Goal: Navigation & Orientation: Find specific page/section

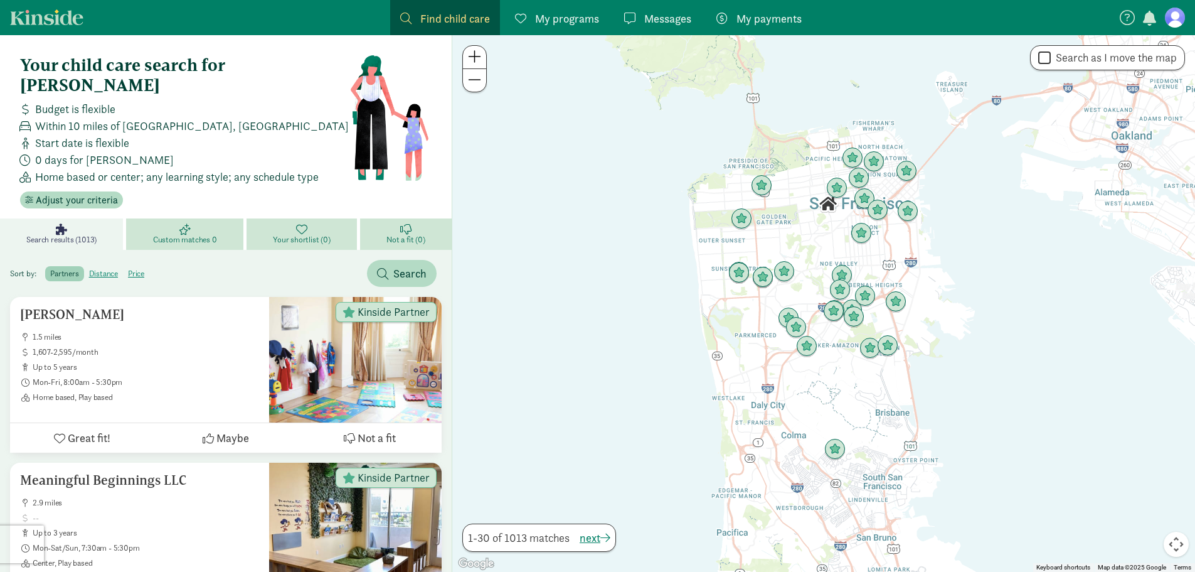
click at [562, 18] on span "My programs" at bounding box center [567, 18] width 64 height 17
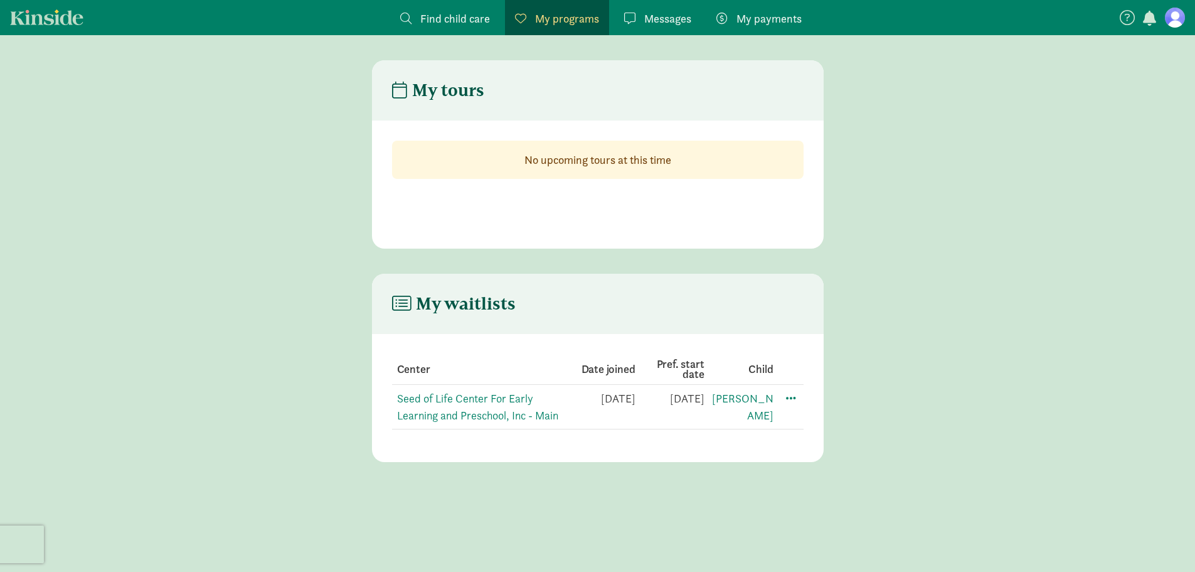
click at [671, 21] on span "Messages" at bounding box center [667, 18] width 47 height 17
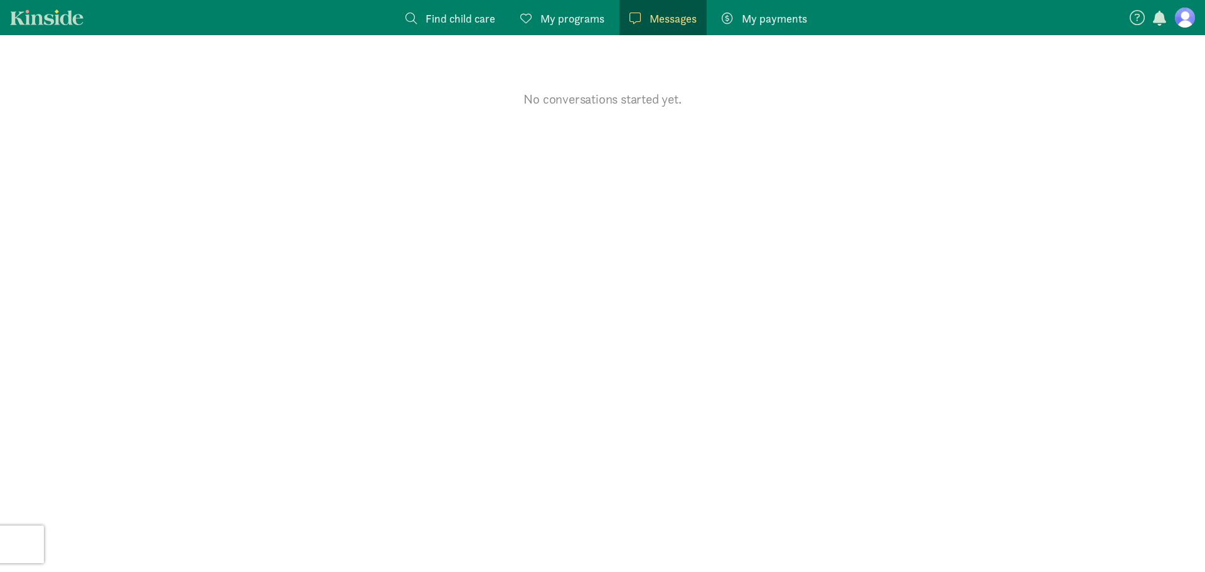
click at [577, 1] on link "My programs Programs" at bounding box center [562, 17] width 104 height 35
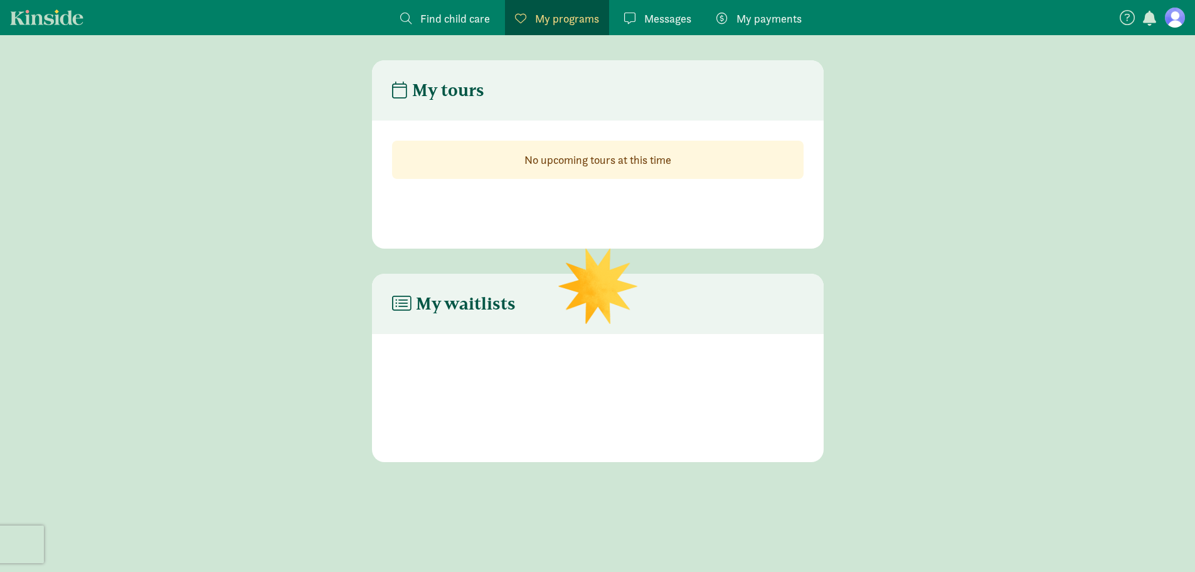
click at [572, 13] on span "My programs" at bounding box center [567, 18] width 64 height 17
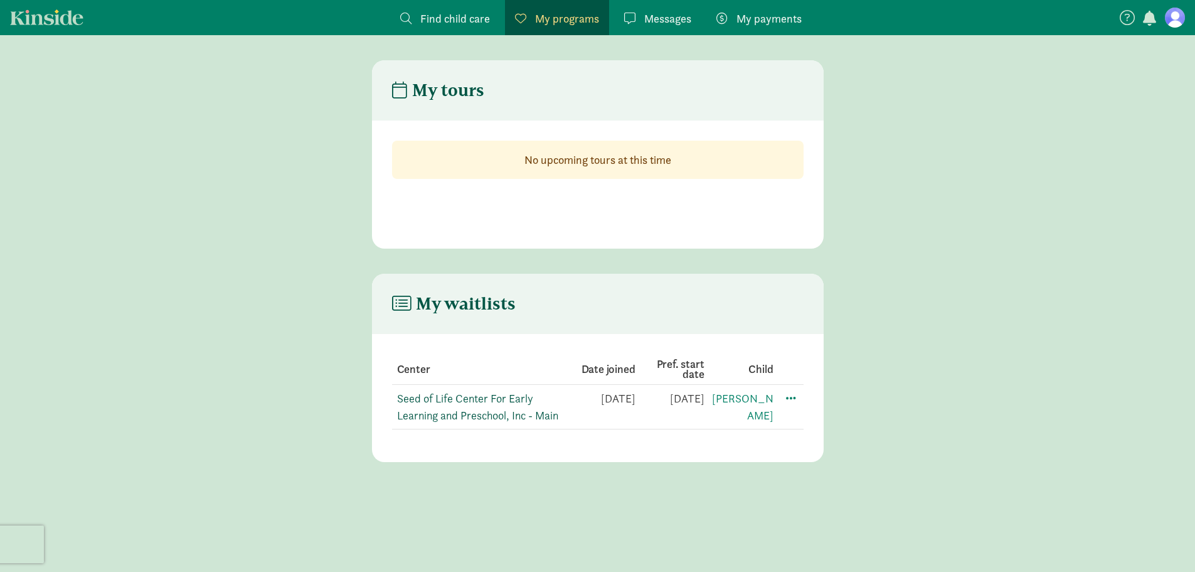
click at [473, 420] on link "Seed of Life Center For Early Learning and Preschool, Inc - Main" at bounding box center [477, 406] width 161 height 31
click at [672, 19] on span "Messages" at bounding box center [667, 18] width 47 height 17
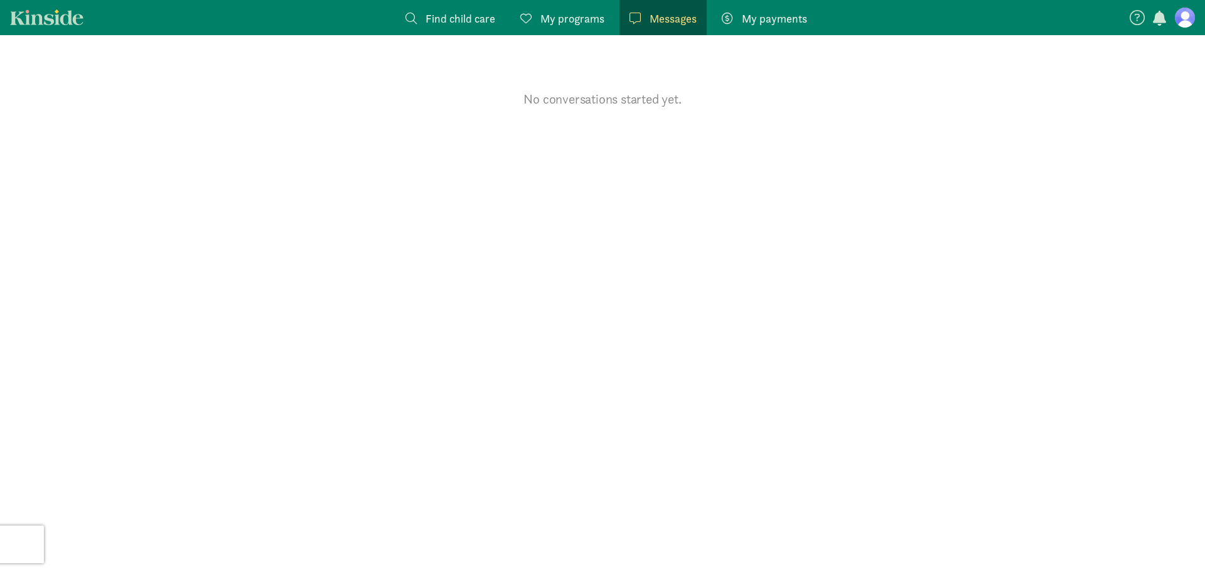
click at [744, 19] on span "My payments" at bounding box center [774, 18] width 65 height 17
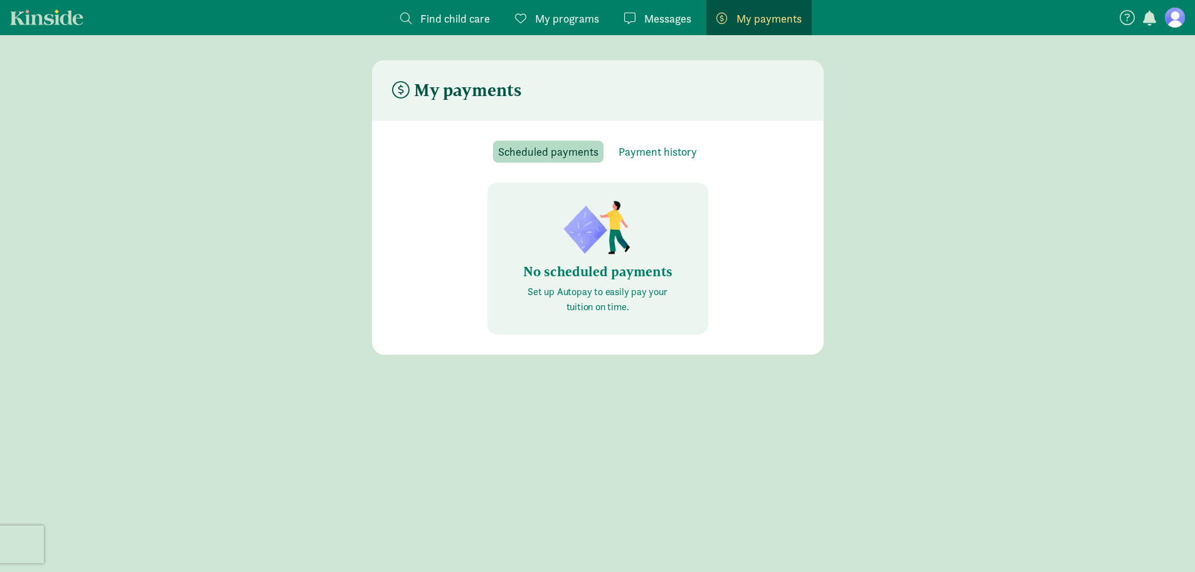
click at [654, 18] on span "Messages" at bounding box center [667, 18] width 47 height 17
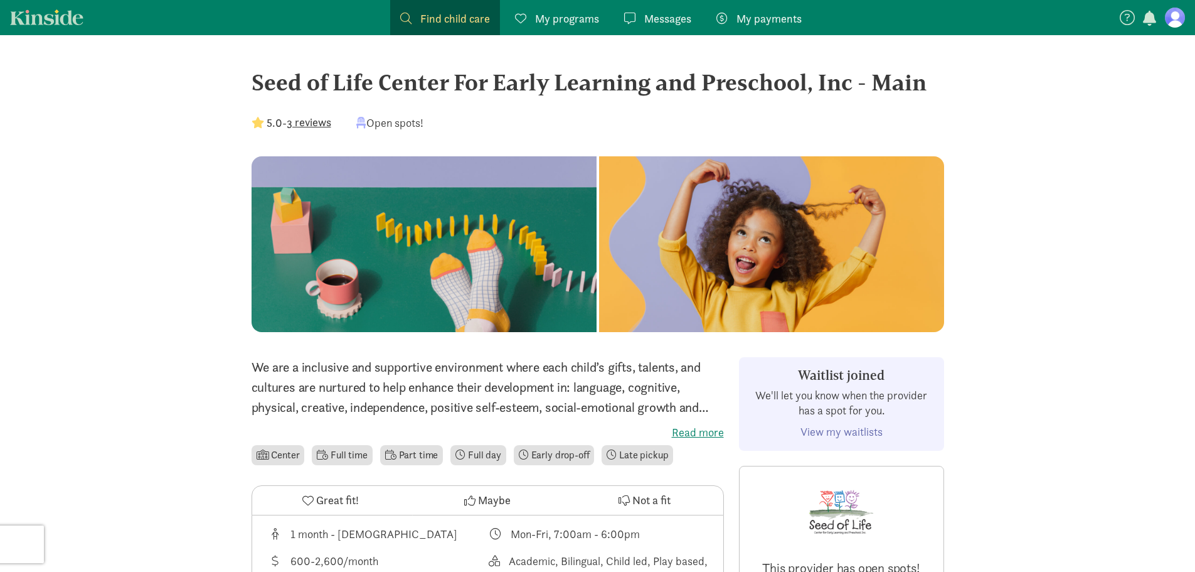
click at [860, 430] on link "View my waitlists" at bounding box center [842, 431] width 82 height 14
